Goal: Task Accomplishment & Management: Use online tool/utility

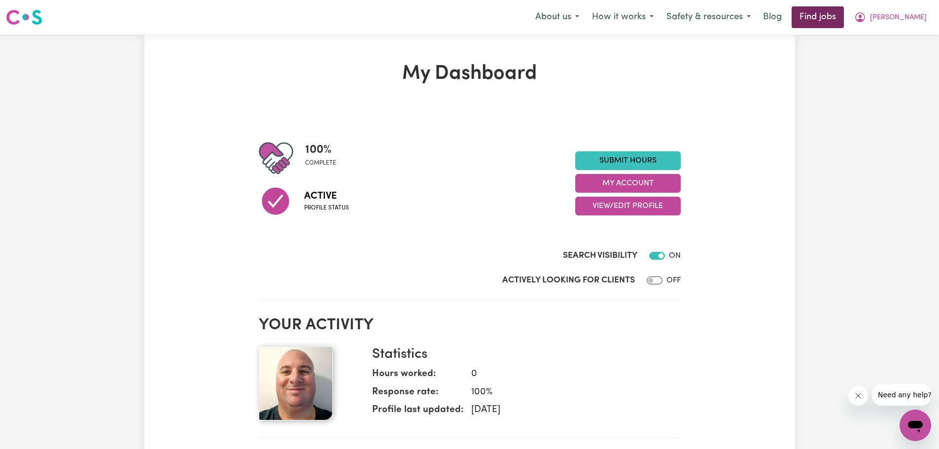
click at [843, 19] on link "Find jobs" at bounding box center [817, 17] width 52 height 22
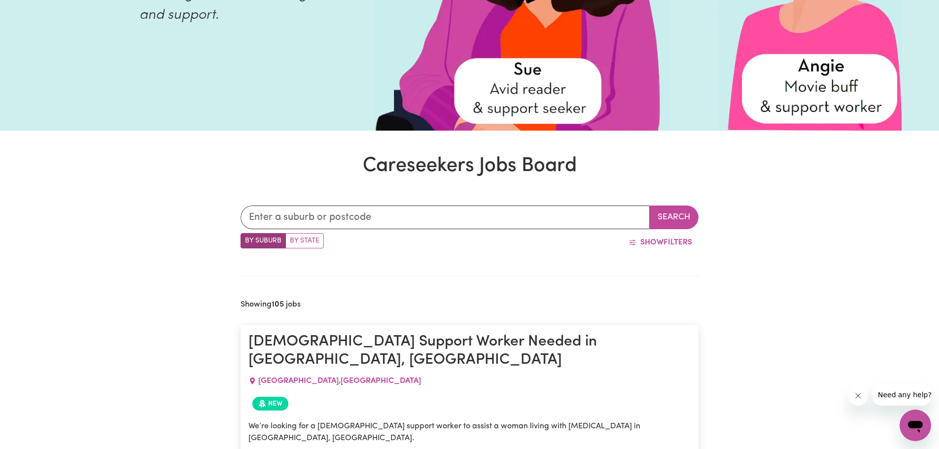
scroll to position [210, 0]
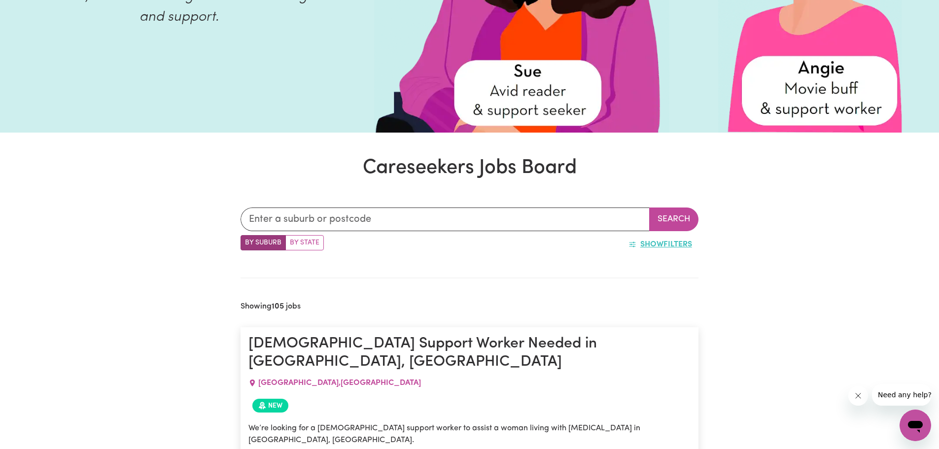
click at [628, 244] on icon "button" at bounding box center [632, 244] width 8 height 8
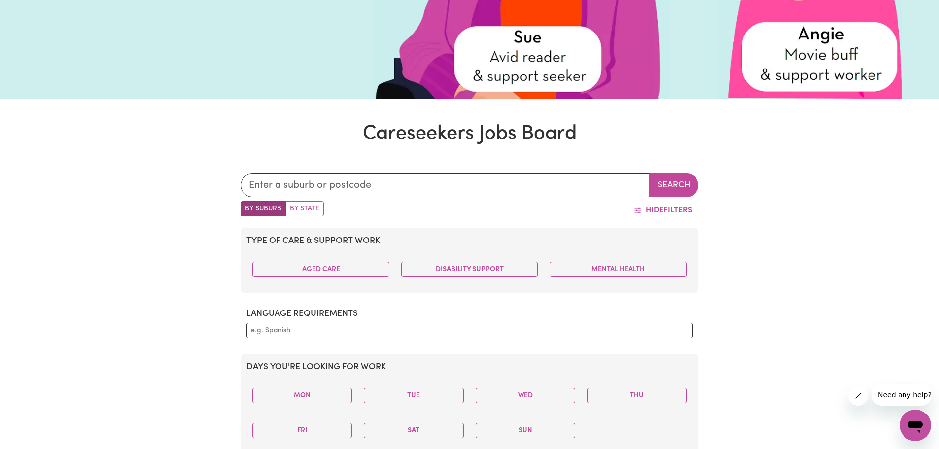
scroll to position [308, 0]
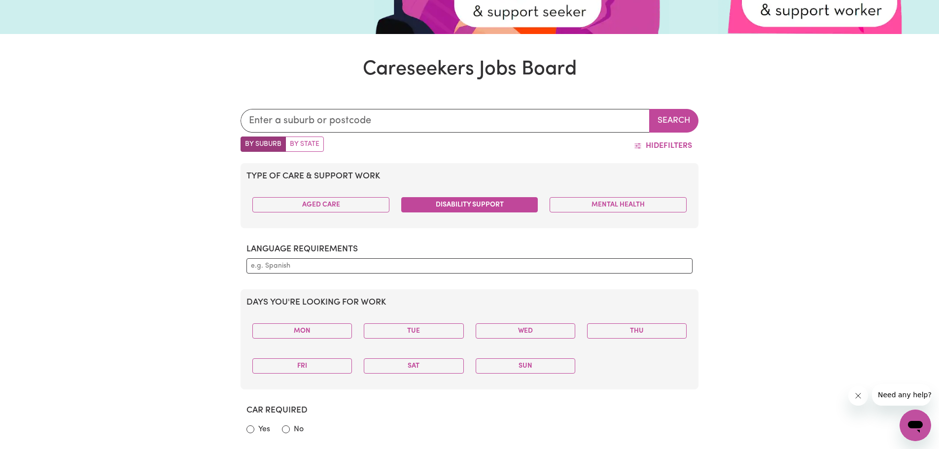
click at [503, 205] on button "Disability Support" at bounding box center [469, 204] width 137 height 15
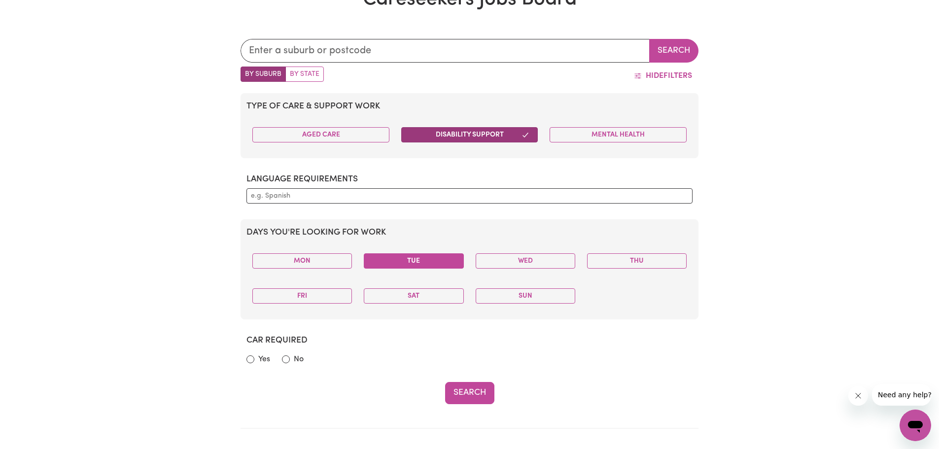
scroll to position [358, 0]
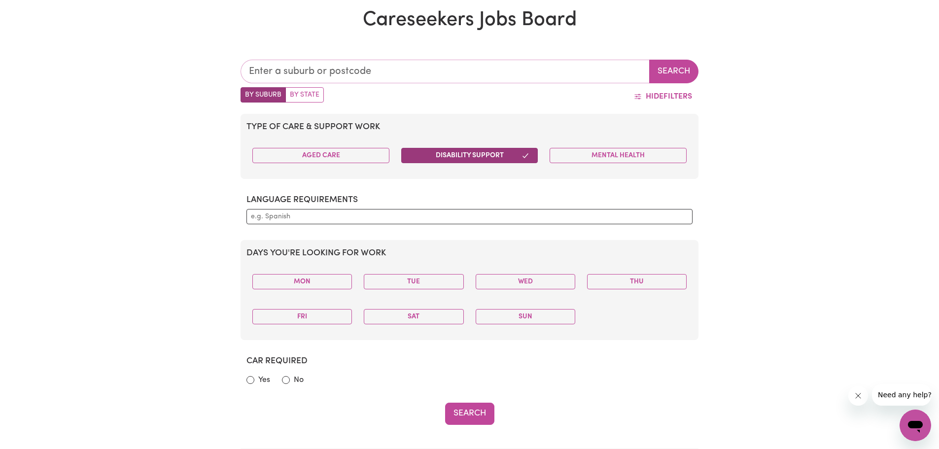
click at [369, 69] on input "text" at bounding box center [444, 72] width 409 height 24
type input "CEN"
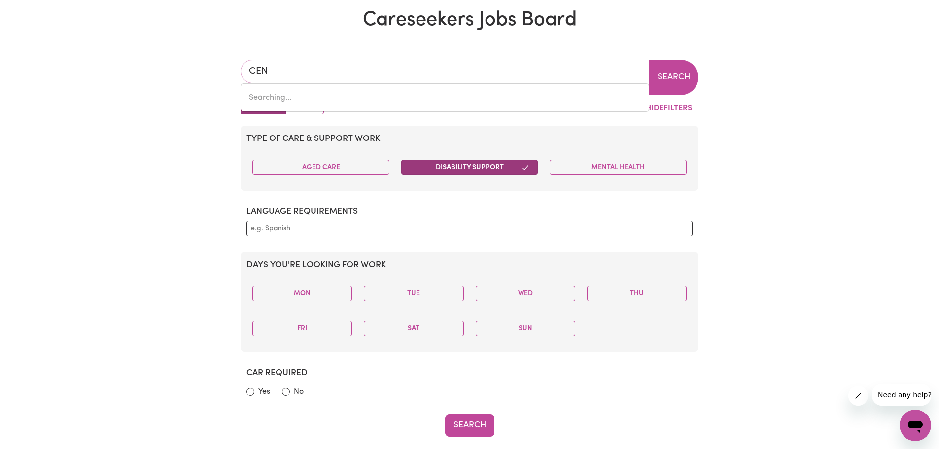
type input "[GEOGRAPHIC_DATA], [GEOGRAPHIC_DATA], 4350"
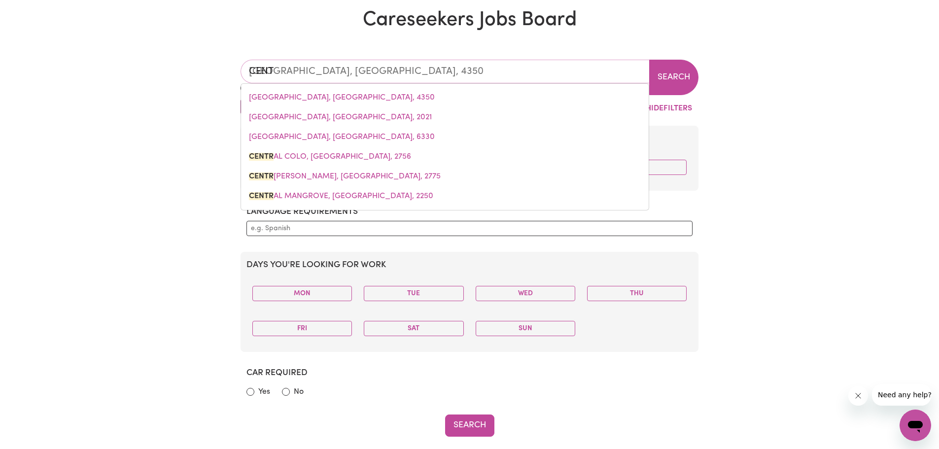
type input "CENTR"
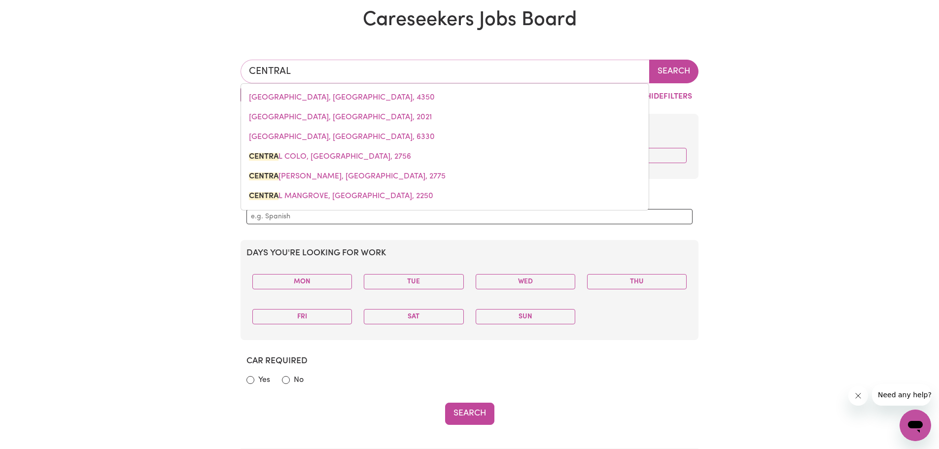
type input "CENTRAL C"
type input "[GEOGRAPHIC_DATA], [GEOGRAPHIC_DATA], 2756"
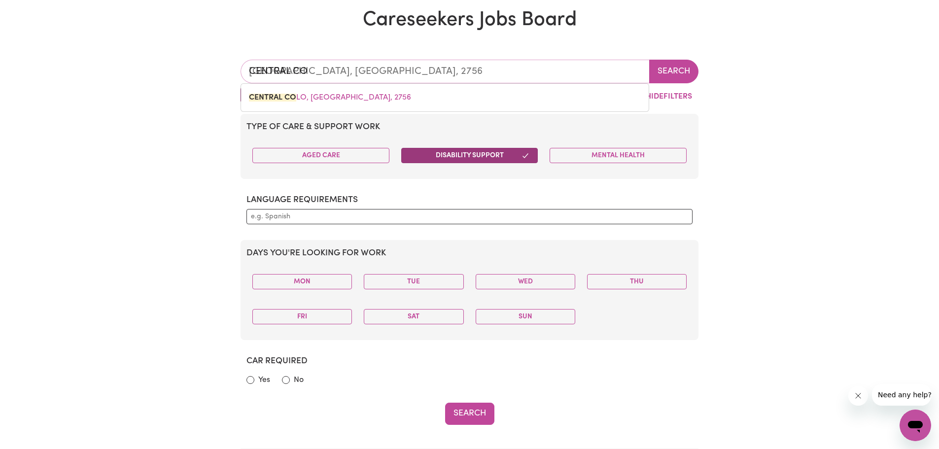
type input "CENTRAL COA"
drag, startPoint x: 293, startPoint y: 65, endPoint x: 194, endPoint y: 64, distance: 98.5
click at [303, 95] on label "By State" at bounding box center [304, 94] width 38 height 15
click at [247, 94] on input "By State" at bounding box center [243, 90] width 6 height 6
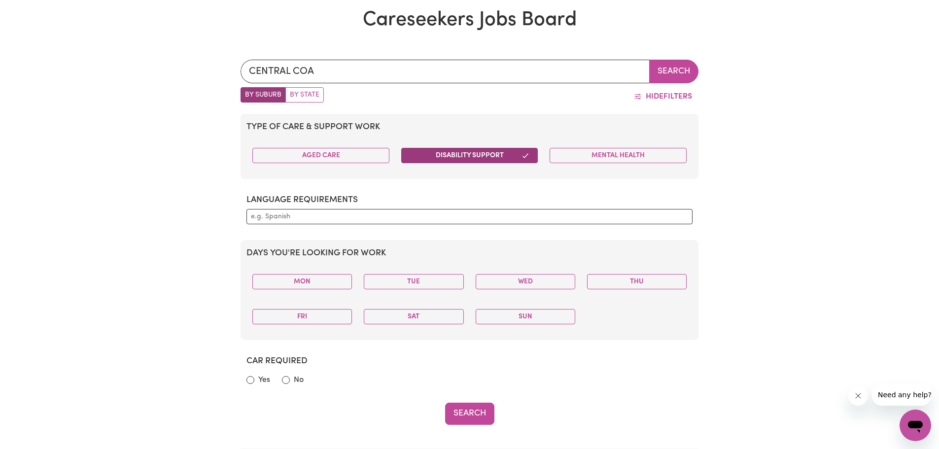
radio input "true"
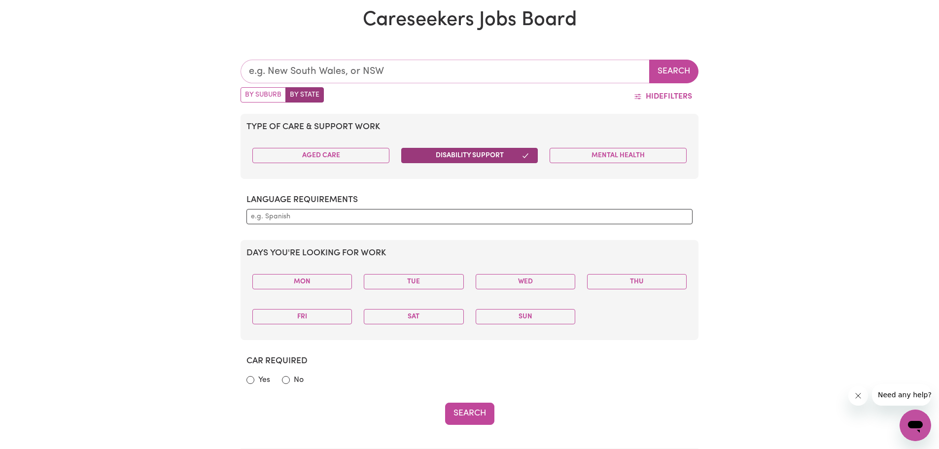
click at [409, 72] on input "text" at bounding box center [444, 72] width 409 height 24
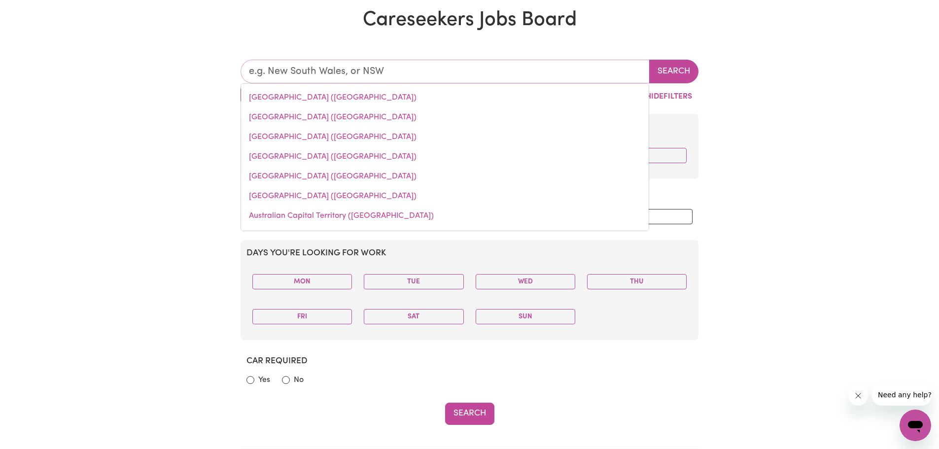
type input "N"
type input "[GEOGRAPHIC_DATA] ([GEOGRAPHIC_DATA])"
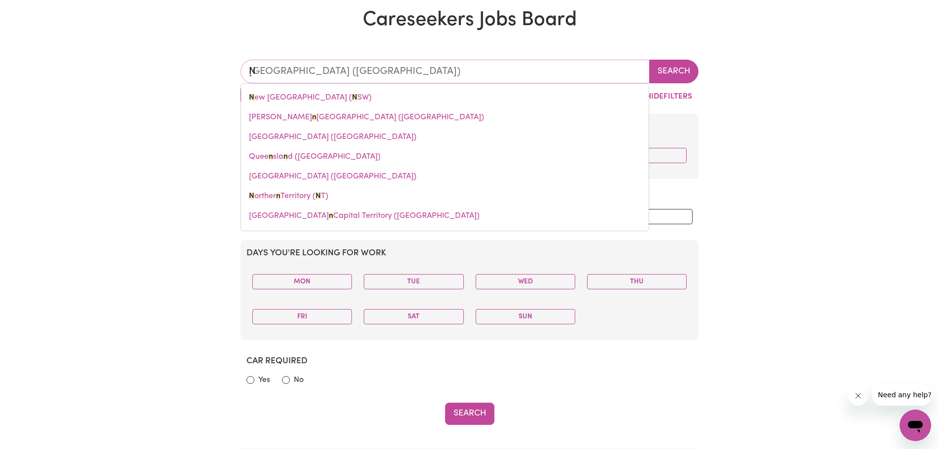
type input "NS"
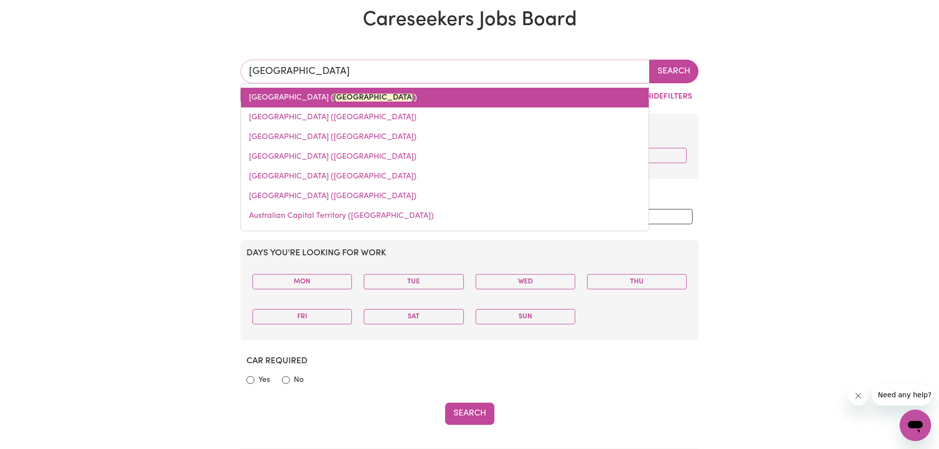
click at [308, 97] on link "[GEOGRAPHIC_DATA] ( [GEOGRAPHIC_DATA] )" at bounding box center [444, 98] width 407 height 20
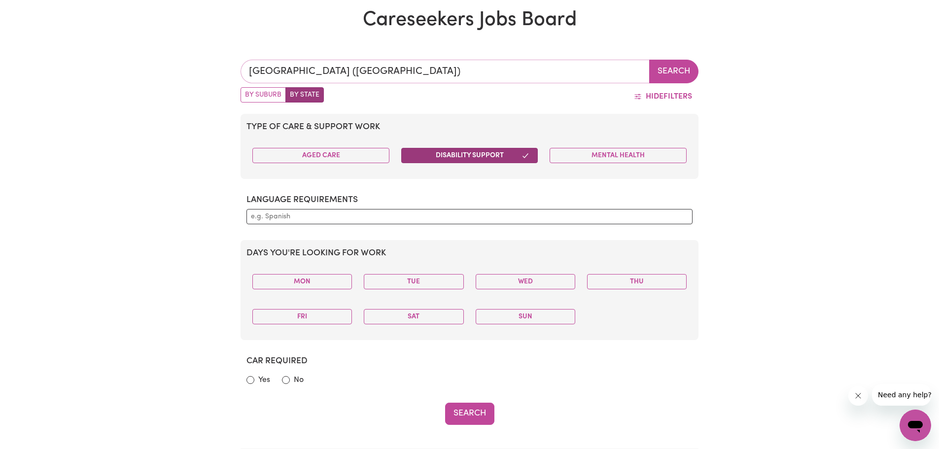
type input "[GEOGRAPHIC_DATA] ([GEOGRAPHIC_DATA])"
click at [675, 71] on button "Search" at bounding box center [673, 72] width 49 height 24
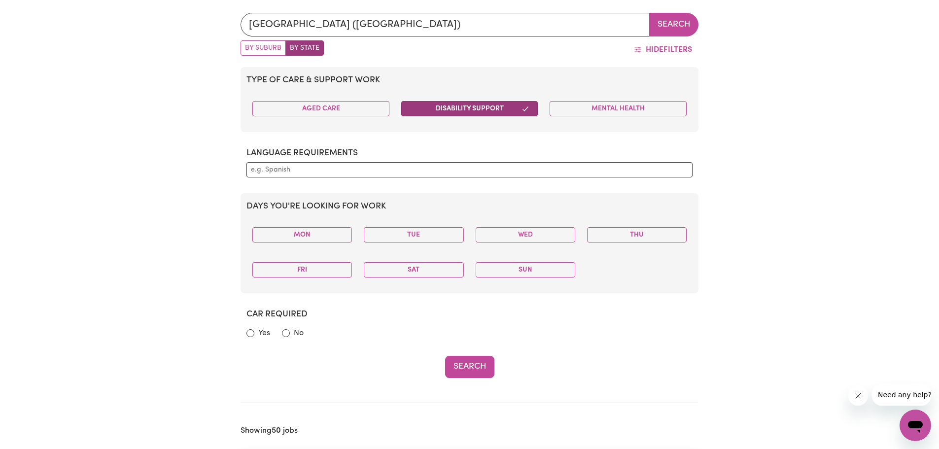
scroll to position [407, 0]
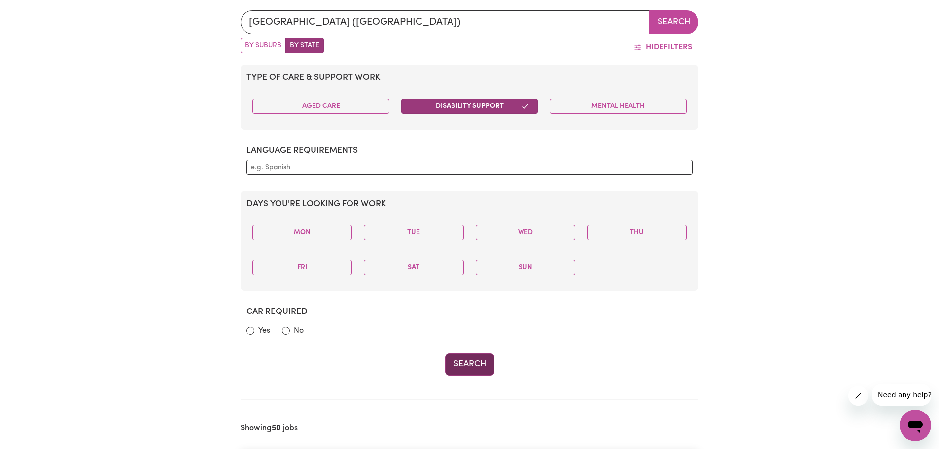
click at [473, 366] on button "Search" at bounding box center [469, 364] width 49 height 22
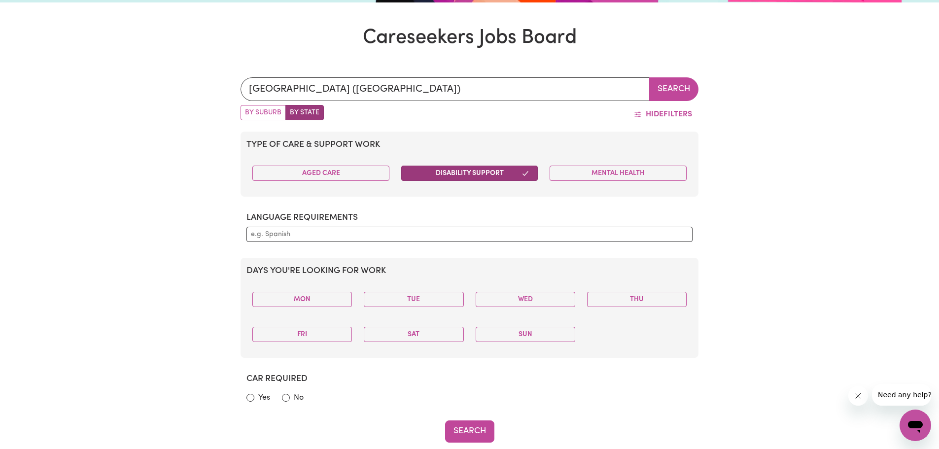
scroll to position [259, 0]
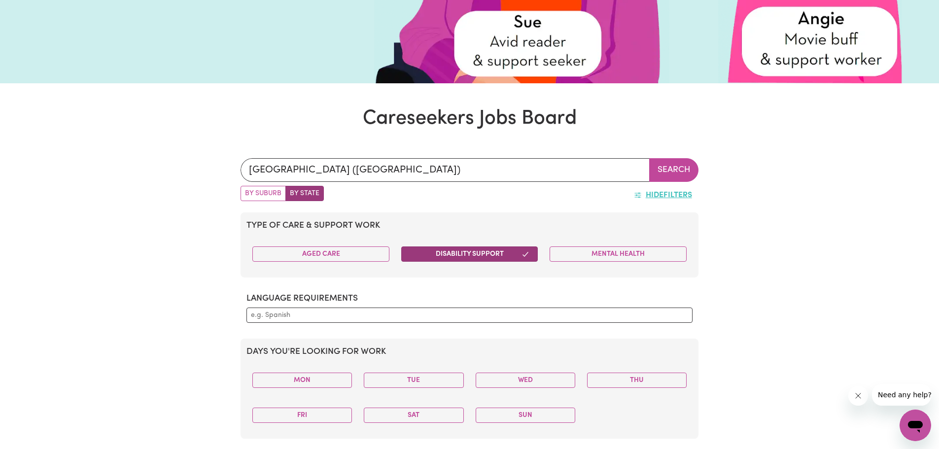
click at [638, 199] on icon "button" at bounding box center [638, 195] width 8 height 8
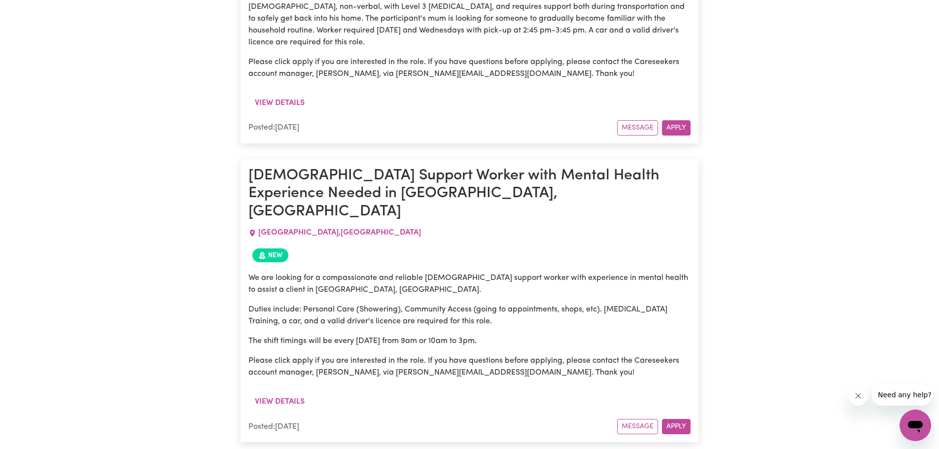
scroll to position [8389, 0]
